Goal: Information Seeking & Learning: Find specific fact

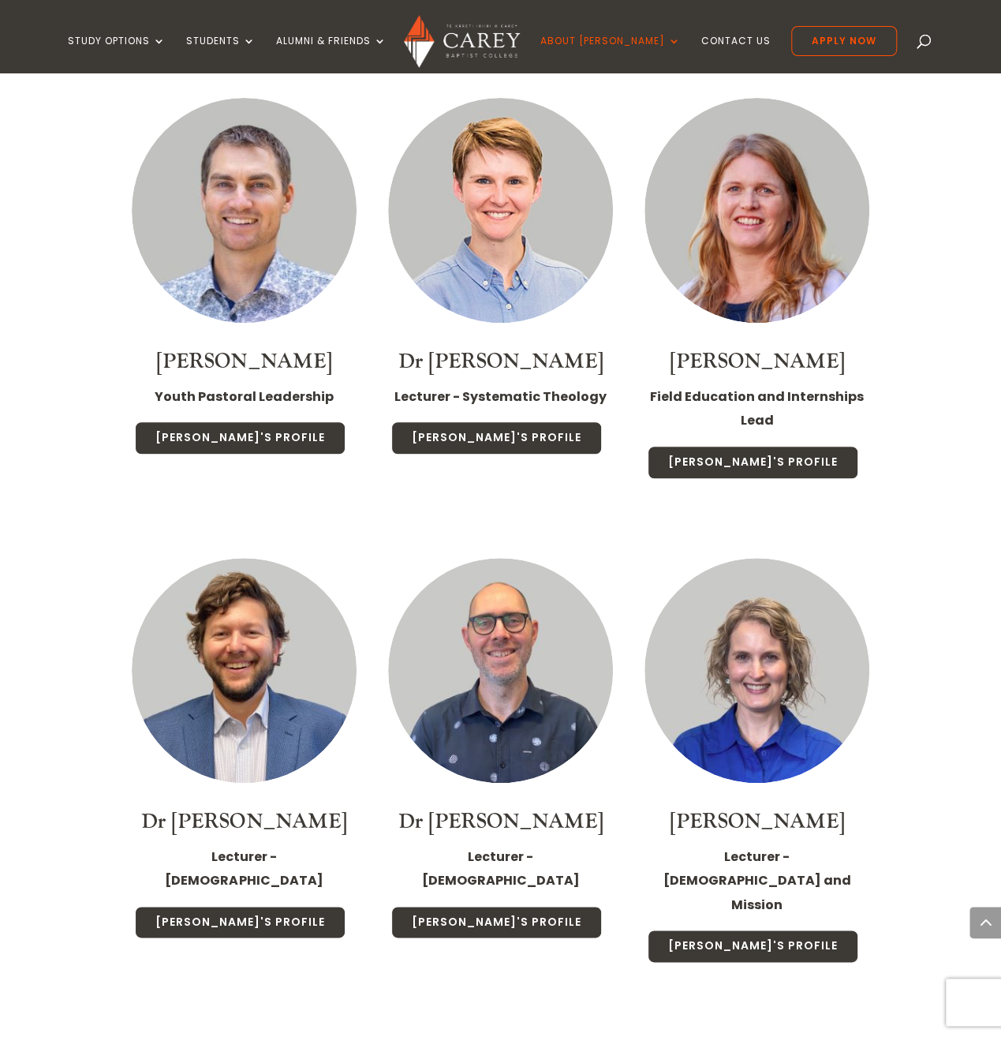
scroll to position [3393, 0]
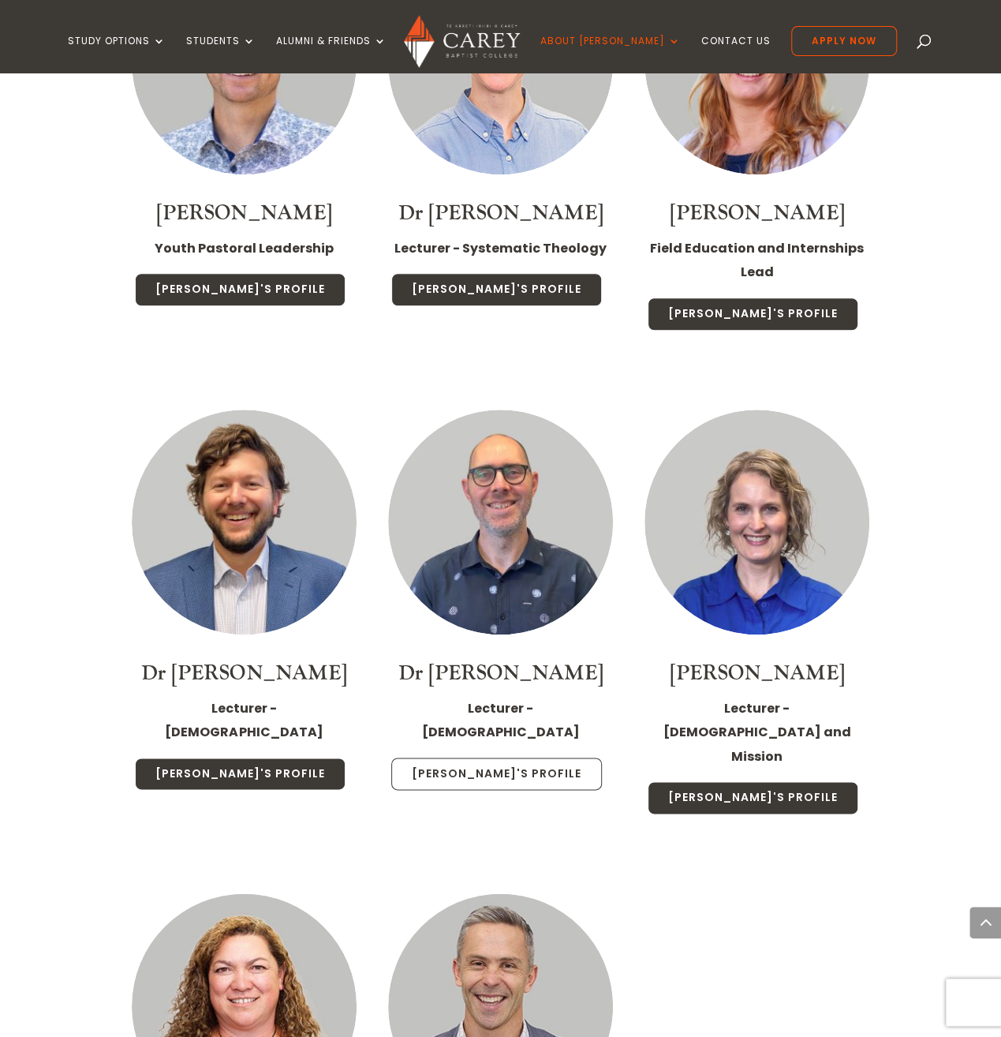
click at [514, 757] on link "[PERSON_NAME]'s Profile" at bounding box center [496, 773] width 211 height 33
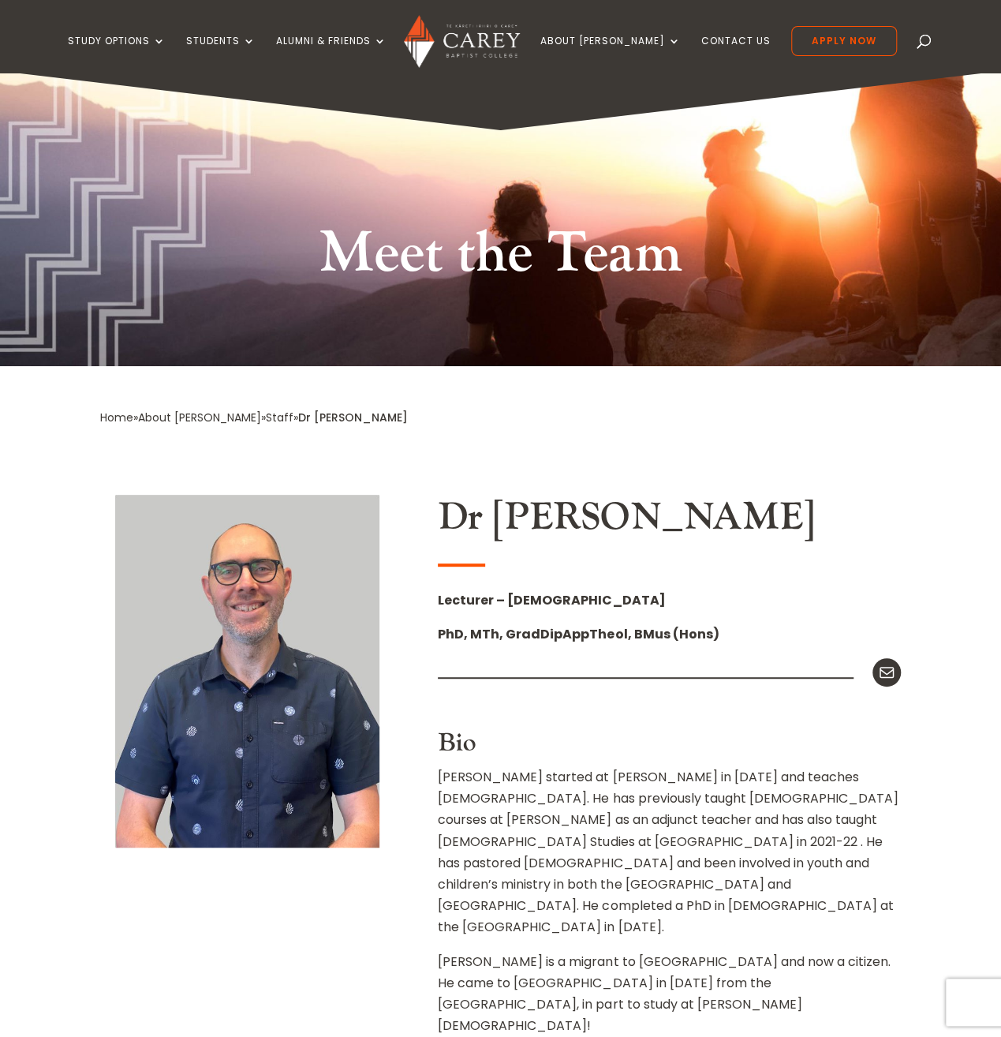
drag, startPoint x: 798, startPoint y: 520, endPoint x: 491, endPoint y: 498, distance: 308.5
click at [491, 498] on h2 "Dr [PERSON_NAME]" at bounding box center [669, 522] width 463 height 54
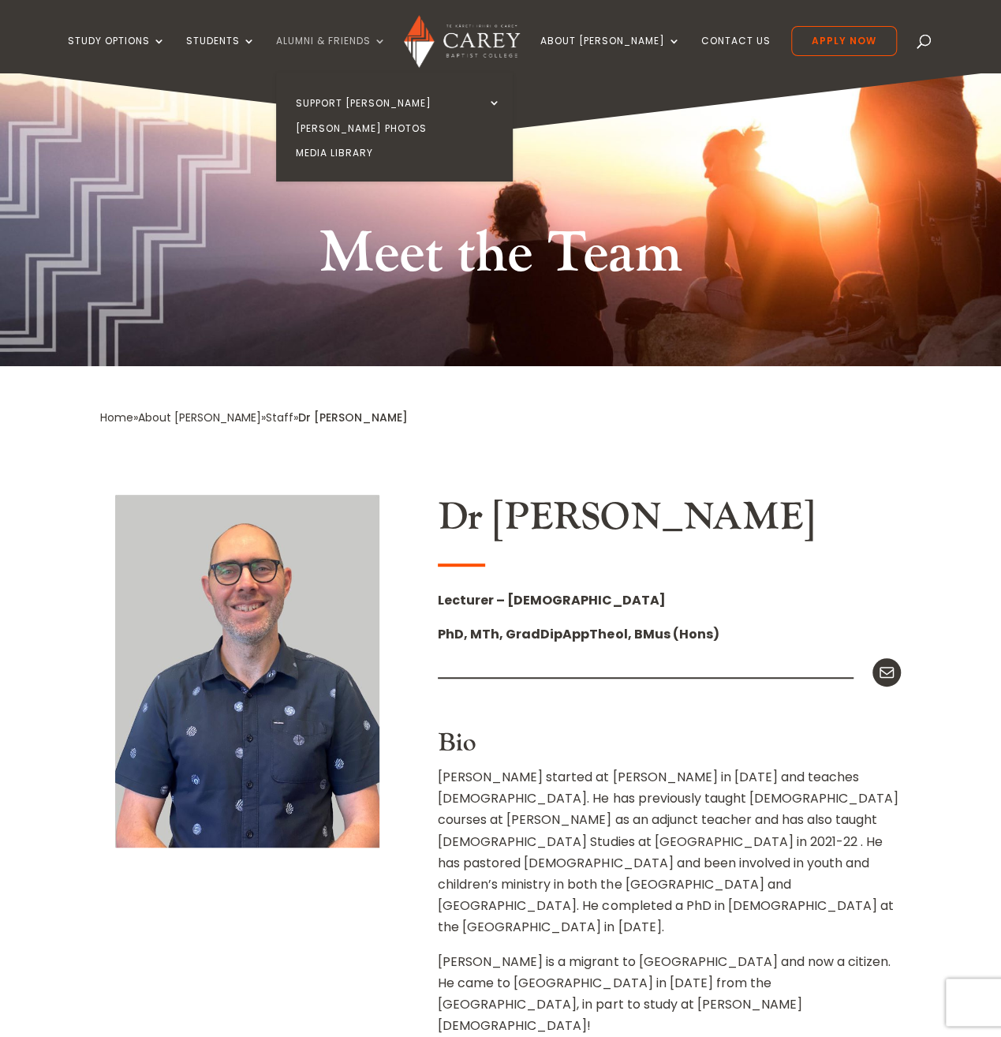
copy h2 "[PERSON_NAME]"
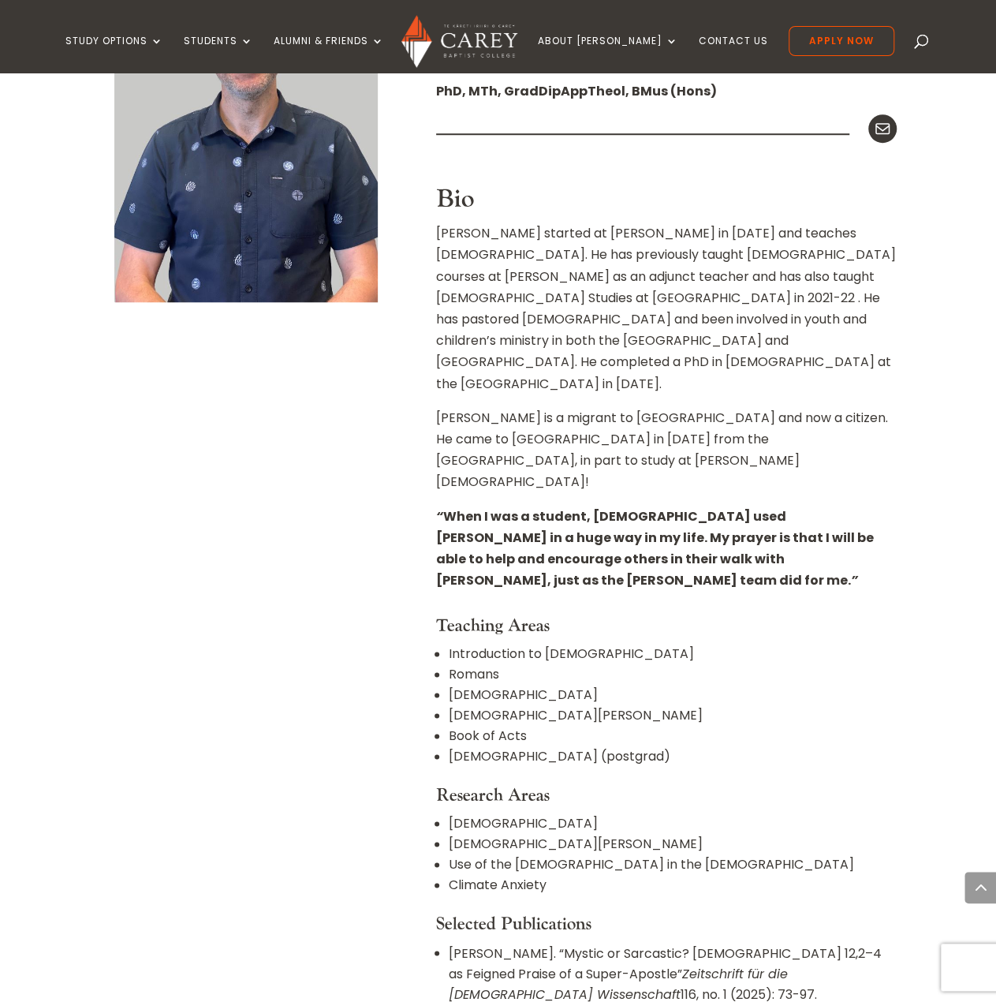
scroll to position [394, 0]
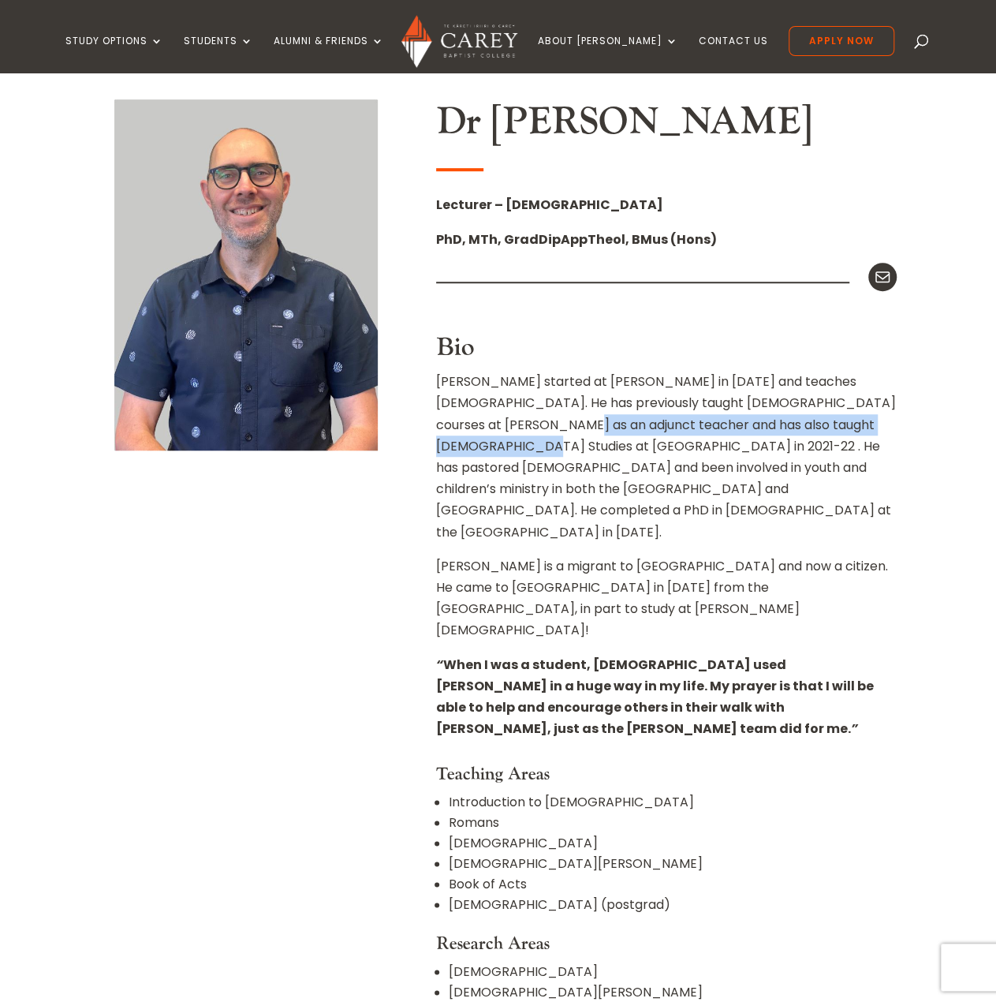
drag, startPoint x: 550, startPoint y: 425, endPoint x: 453, endPoint y: 441, distance: 98.3
click at [453, 441] on p "[PERSON_NAME] started at [PERSON_NAME] in [DATE] and teaches [DEMOGRAPHIC_DATA]…" at bounding box center [666, 463] width 461 height 185
drag, startPoint x: 544, startPoint y: 426, endPoint x: 452, endPoint y: 443, distance: 93.8
click at [451, 444] on p "[PERSON_NAME] started at [PERSON_NAME] in [DATE] and teaches [DEMOGRAPHIC_DATA]…" at bounding box center [666, 463] width 461 height 185
copy p "also taught [DEMOGRAPHIC_DATA] Studies at [GEOGRAPHIC_DATA] in 2021-22"
